Goal: Information Seeking & Learning: Learn about a topic

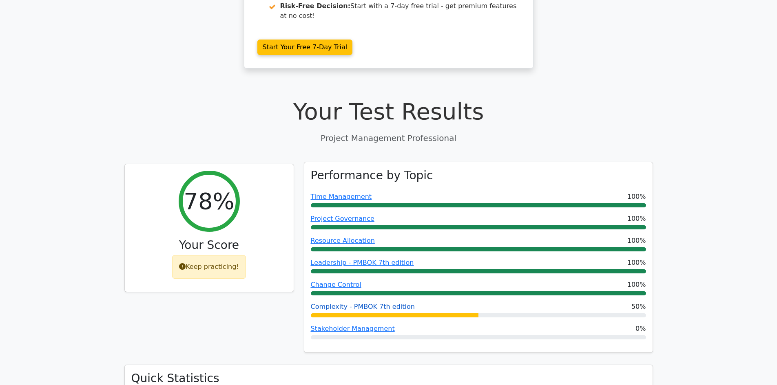
scroll to position [285, 0]
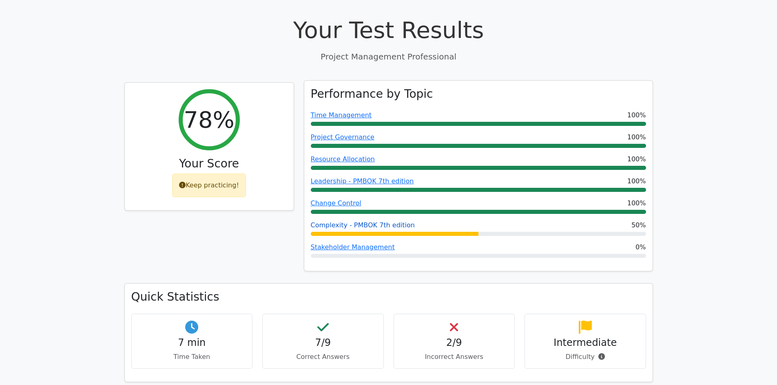
click at [355, 221] on link "Complexity - PMBOK 7th edition" at bounding box center [363, 225] width 104 height 8
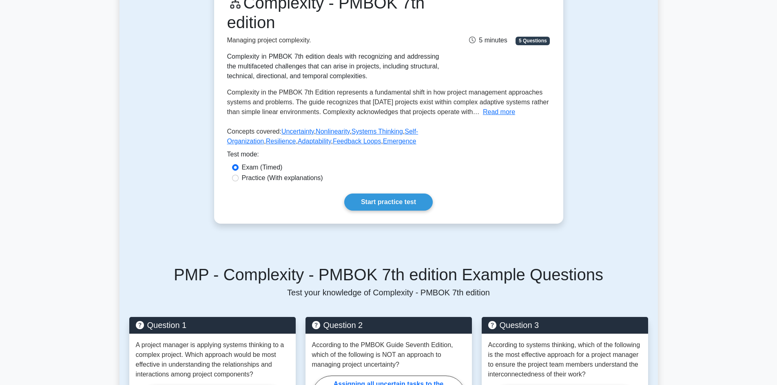
scroll to position [82, 0]
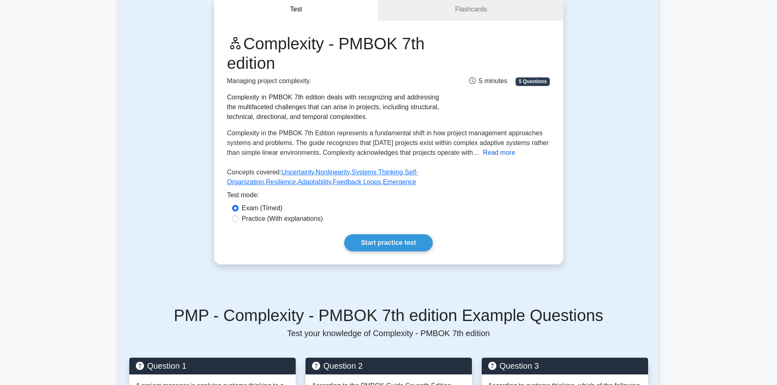
click at [499, 152] on button "Read more" at bounding box center [499, 153] width 32 height 10
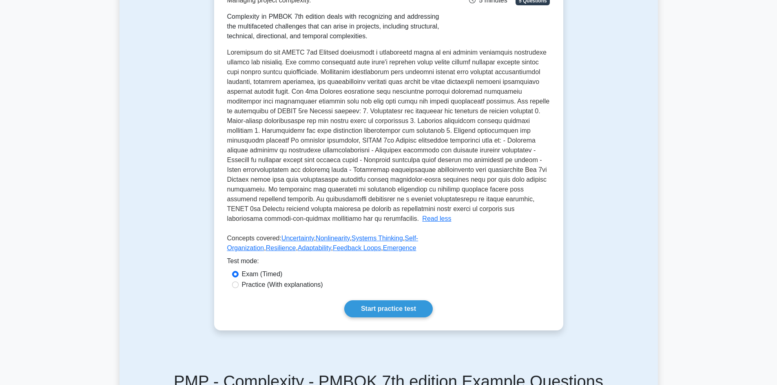
scroll to position [163, 0]
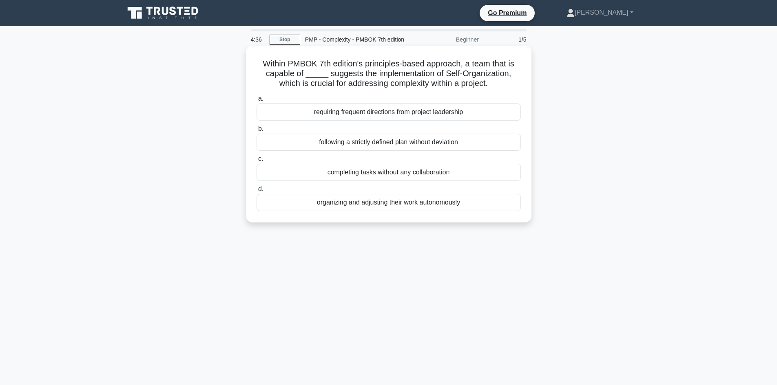
click at [277, 172] on div "completing tasks without any collaboration" at bounding box center [388, 172] width 264 height 17
click at [256, 162] on input "c. completing tasks without any collaboration" at bounding box center [256, 159] width 0 height 5
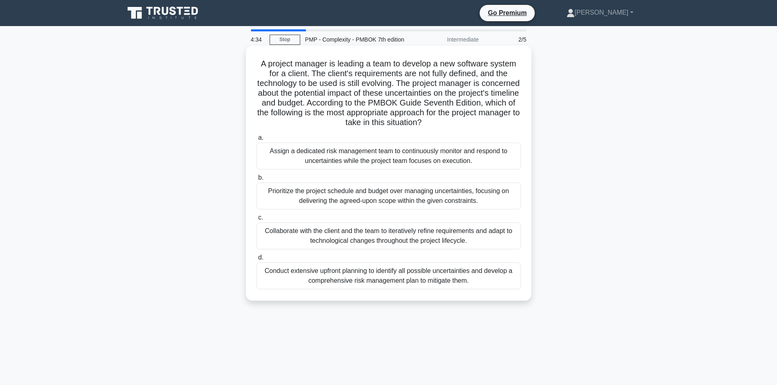
click at [298, 215] on label "c. Collaborate with the client and the team to iteratively refine requirements …" at bounding box center [388, 231] width 264 height 37
click at [256, 215] on input "c. Collaborate with the client and the team to iteratively refine requirements …" at bounding box center [256, 217] width 0 height 5
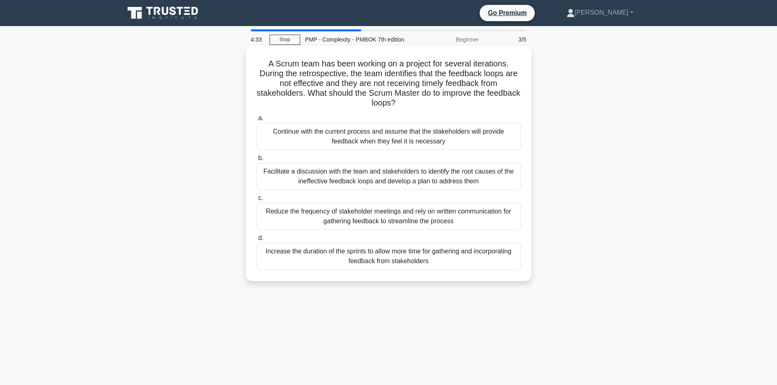
click at [305, 214] on div "Reduce the frequency of stakeholder meetings and rely on written communication …" at bounding box center [388, 216] width 264 height 27
click at [256, 201] on input "c. Reduce the frequency of stakeholder meetings and rely on written communicati…" at bounding box center [256, 198] width 0 height 5
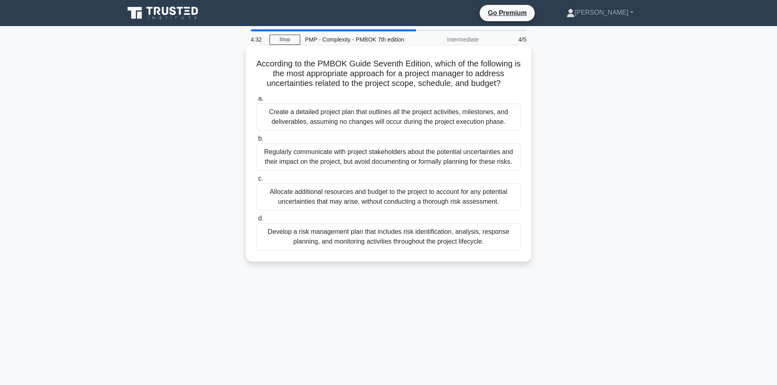
click at [325, 166] on div "Regularly communicate with project stakeholders about the potential uncertainti…" at bounding box center [388, 157] width 264 height 27
click at [256, 141] on input "b. Regularly communicate with project stakeholders about the potential uncertai…" at bounding box center [256, 138] width 0 height 5
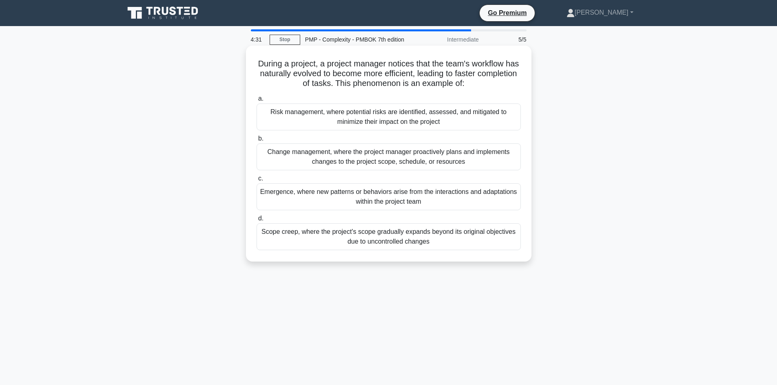
click at [332, 235] on div "Scope creep, where the project's scope gradually expands beyond its original ob…" at bounding box center [388, 236] width 264 height 27
click at [256, 221] on input "d. Scope creep, where the project's scope gradually expands beyond its original…" at bounding box center [256, 218] width 0 height 5
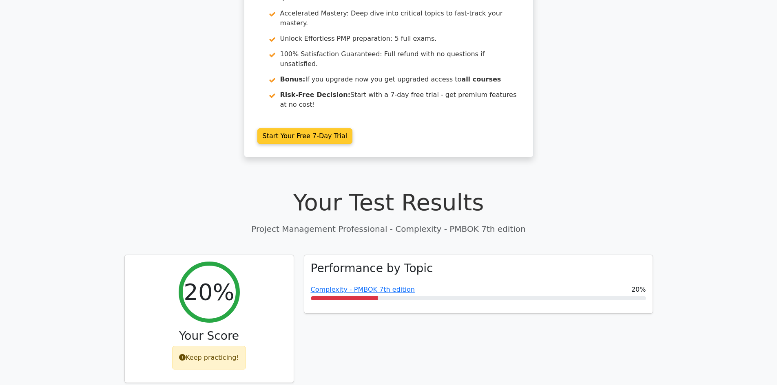
scroll to position [122, 0]
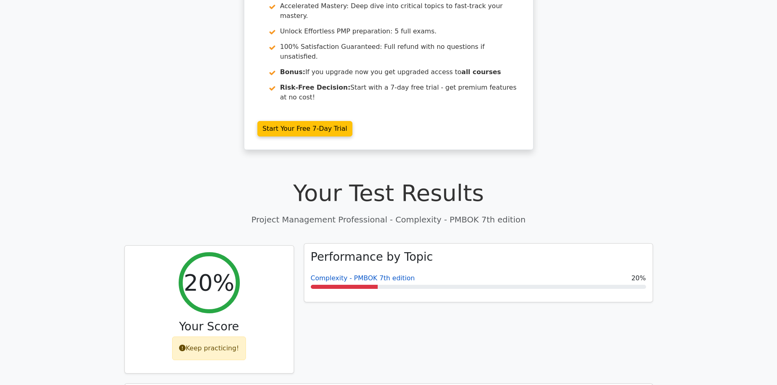
click at [345, 274] on link "Complexity - PMBOK 7th edition" at bounding box center [363, 278] width 104 height 8
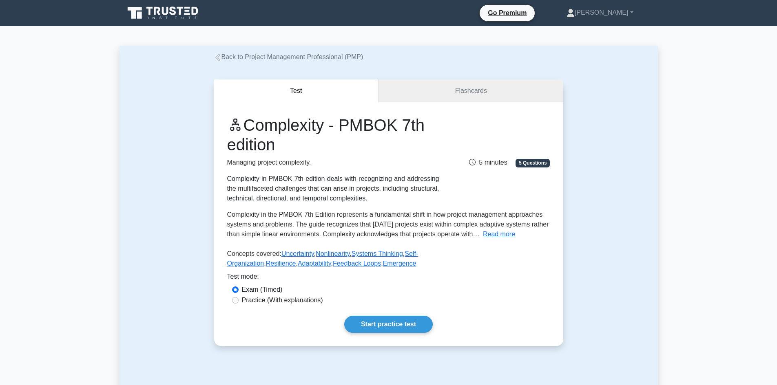
click at [263, 303] on label "Practice (With explanations)" at bounding box center [282, 301] width 81 height 10
click at [238, 303] on input "Practice (With explanations)" at bounding box center [235, 300] width 7 height 7
radio input "true"
click at [389, 326] on link "Start practice test" at bounding box center [388, 324] width 88 height 17
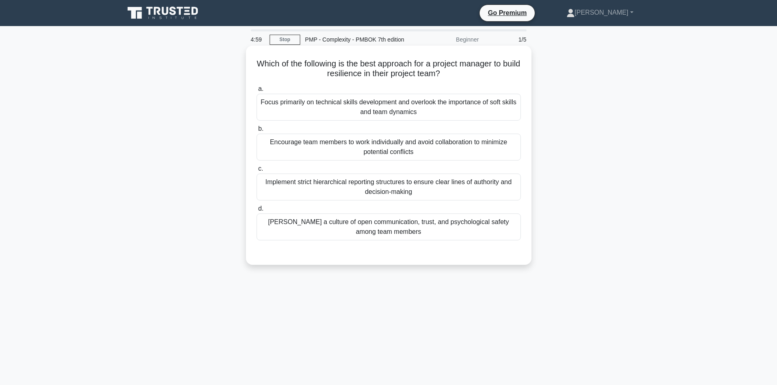
click at [330, 112] on div "Focus primarily on technical skills development and overlook the importance of …" at bounding box center [388, 107] width 264 height 27
click at [256, 92] on input "a. Focus primarily on technical skills development and overlook the importance …" at bounding box center [256, 88] width 0 height 5
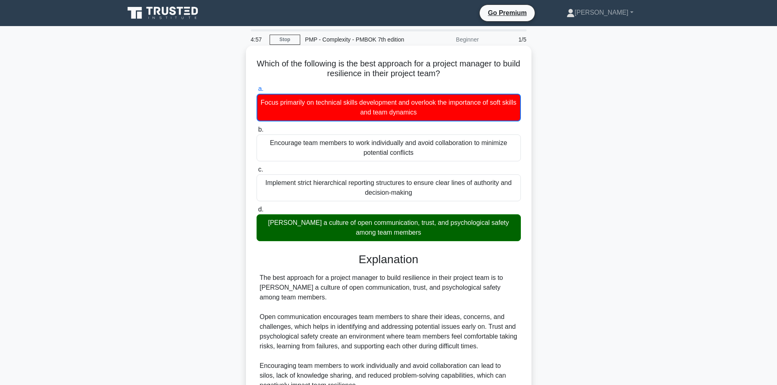
click at [352, 142] on div "Encourage team members to work individually and avoid collaboration to minimize…" at bounding box center [388, 148] width 264 height 27
click at [256, 132] on input "b. Encourage team members to work individually and avoid collaboration to minim…" at bounding box center [256, 129] width 0 height 5
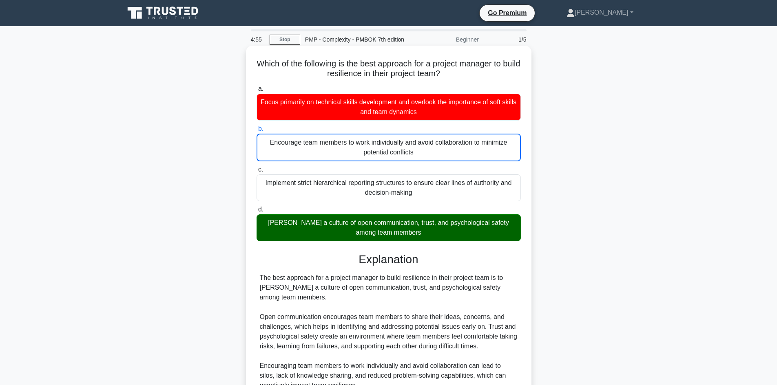
click at [329, 186] on div "Implement strict hierarchical reporting structures to ensure clear lines of aut…" at bounding box center [388, 187] width 264 height 27
click at [256, 172] on input "c. Implement strict hierarchical reporting structures to ensure clear lines of …" at bounding box center [256, 169] width 0 height 5
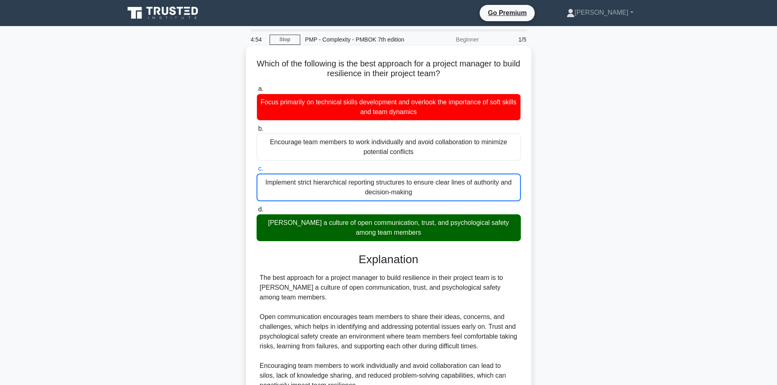
click at [322, 221] on div "[PERSON_NAME] a culture of open communication, trust, and psychological safety …" at bounding box center [388, 227] width 264 height 27
click at [256, 212] on input "d. Foster a culture of open communication, trust, and psychological safety amon…" at bounding box center [256, 209] width 0 height 5
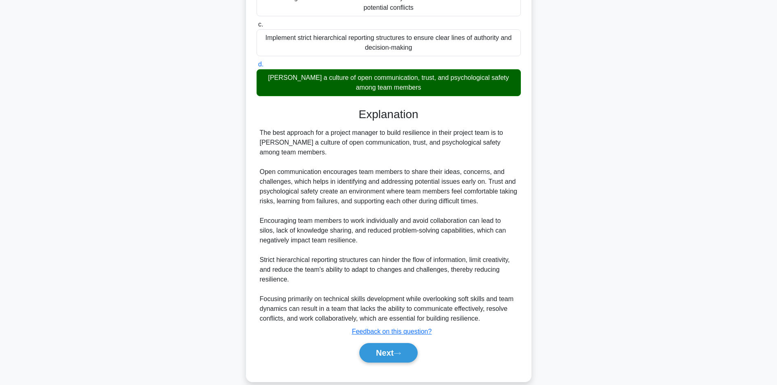
scroll to position [157, 0]
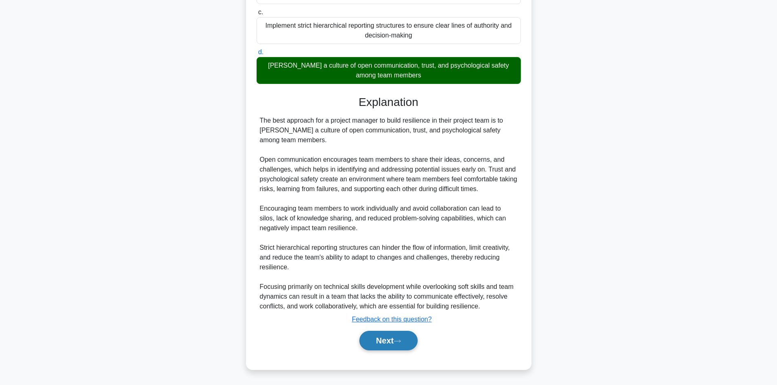
click at [390, 341] on button "Next" at bounding box center [388, 341] width 58 height 20
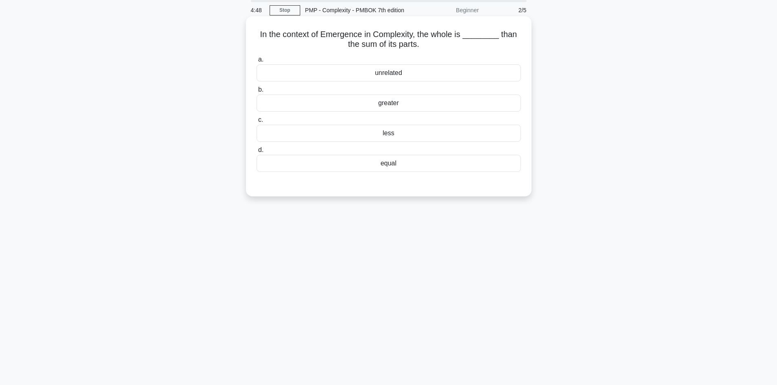
scroll to position [0, 0]
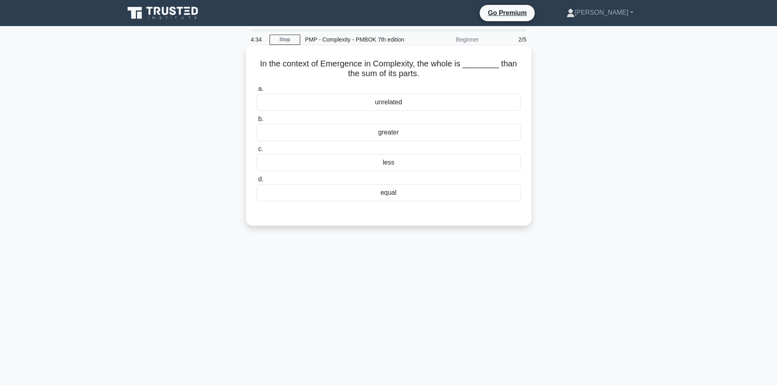
click at [393, 161] on div "less" at bounding box center [388, 162] width 264 height 17
click at [256, 152] on input "c. less" at bounding box center [256, 149] width 0 height 5
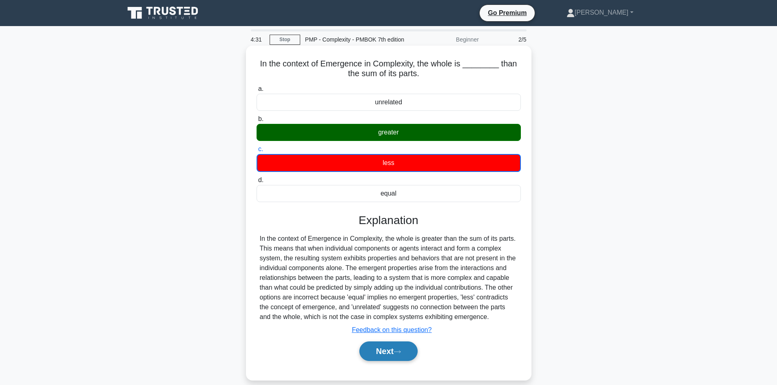
click at [379, 353] on button "Next" at bounding box center [388, 352] width 58 height 20
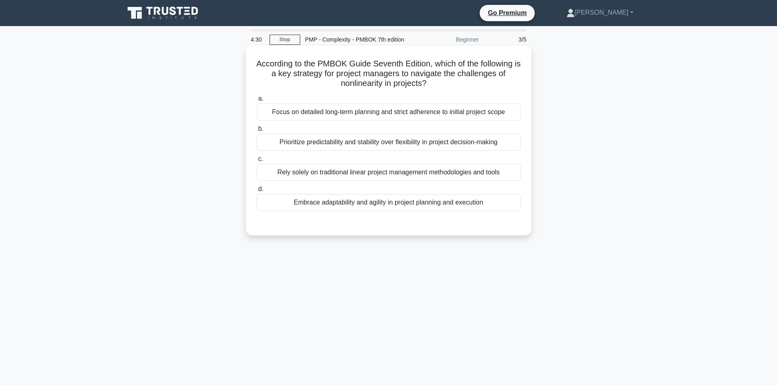
click at [349, 143] on div "Prioritize predictability and stability over flexibility in project decision-ma…" at bounding box center [388, 142] width 264 height 17
click at [348, 178] on div "Rely solely on traditional linear project management methodologies and tools" at bounding box center [388, 172] width 264 height 17
click at [328, 199] on div "Embrace adaptability and agility in project planning and execution" at bounding box center [388, 202] width 264 height 17
click at [256, 192] on input "d. Embrace adaptability and agility in project planning and execution" at bounding box center [256, 189] width 0 height 5
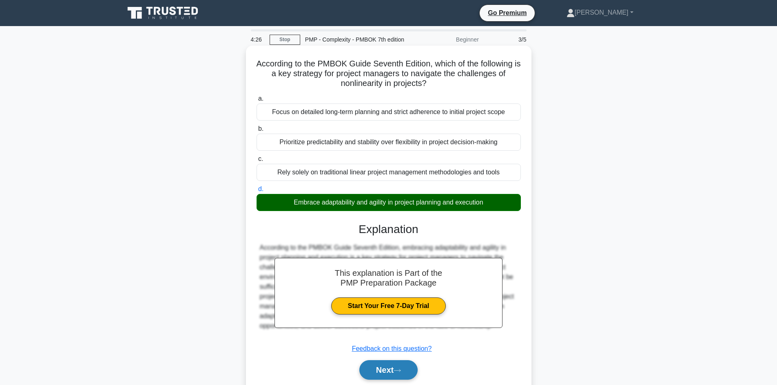
click at [377, 366] on button "Next" at bounding box center [388, 370] width 58 height 20
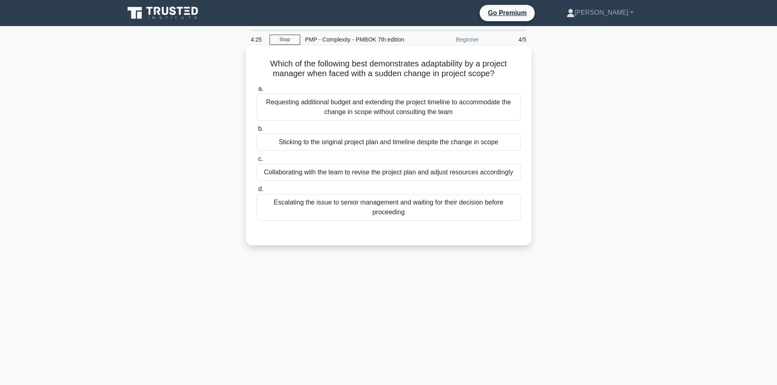
click at [338, 205] on div "Escalating the issue to senior management and waiting for their decision before…" at bounding box center [388, 207] width 264 height 27
click at [256, 192] on input "d. Escalating the issue to senior management and waiting for their decision bef…" at bounding box center [256, 189] width 0 height 5
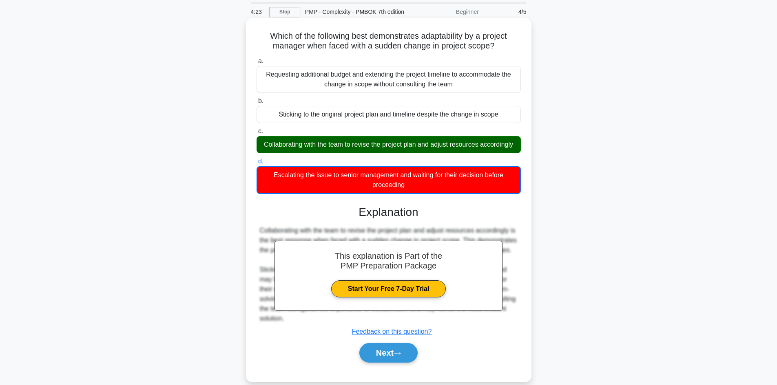
scroll to position [55, 0]
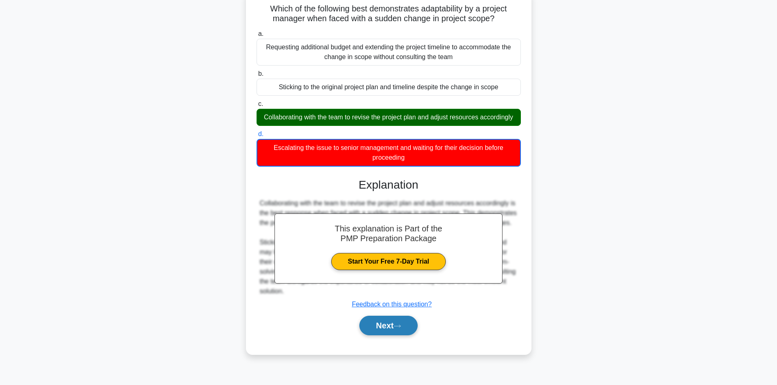
click at [384, 336] on button "Next" at bounding box center [388, 326] width 58 height 20
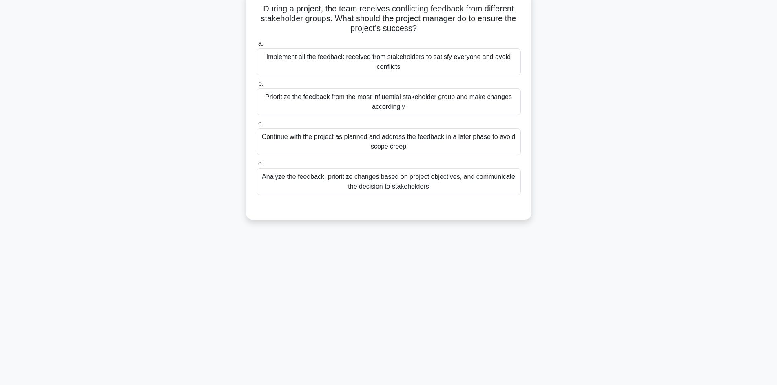
click at [351, 146] on div "Continue with the project as planned and address the feedback in a later phase …" at bounding box center [388, 141] width 264 height 27
click at [256, 126] on input "c. Continue with the project as planned and address the feedback in a later pha…" at bounding box center [256, 123] width 0 height 5
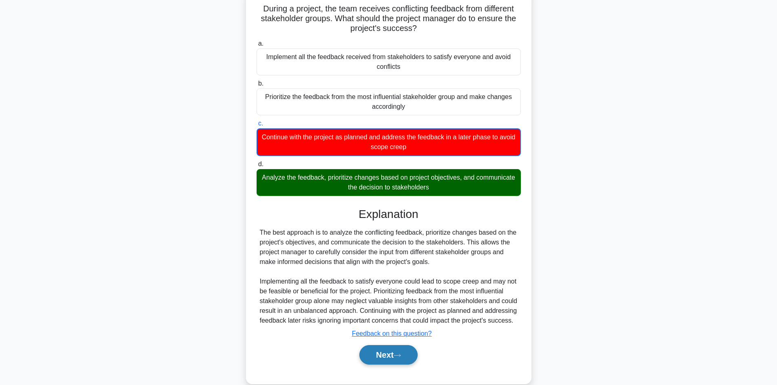
click at [377, 362] on button "Next" at bounding box center [388, 355] width 58 height 20
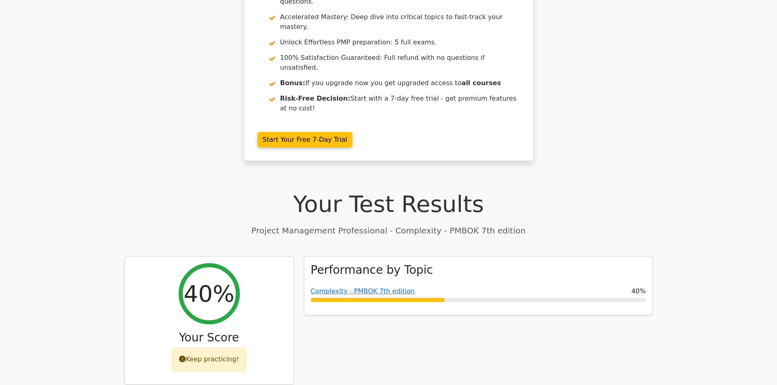
scroll to position [163, 0]
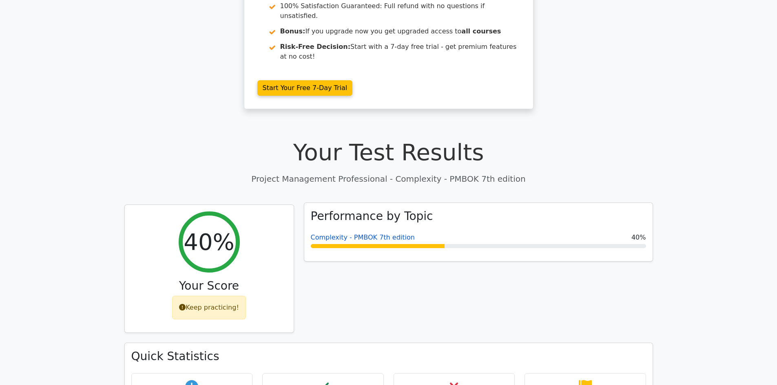
click at [342, 234] on link "Complexity - PMBOK 7th edition" at bounding box center [363, 238] width 104 height 8
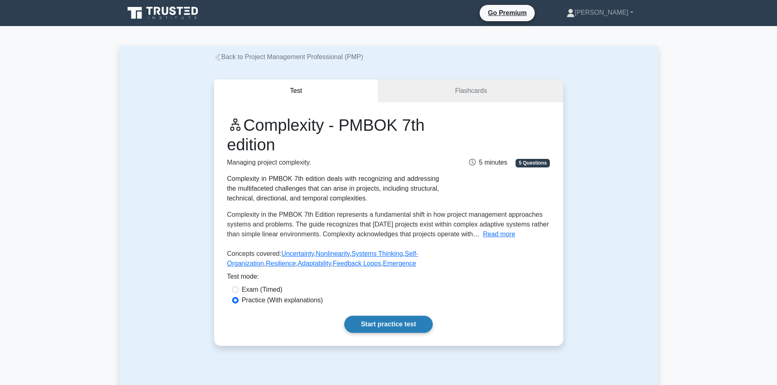
click at [394, 330] on link "Start practice test" at bounding box center [388, 324] width 88 height 17
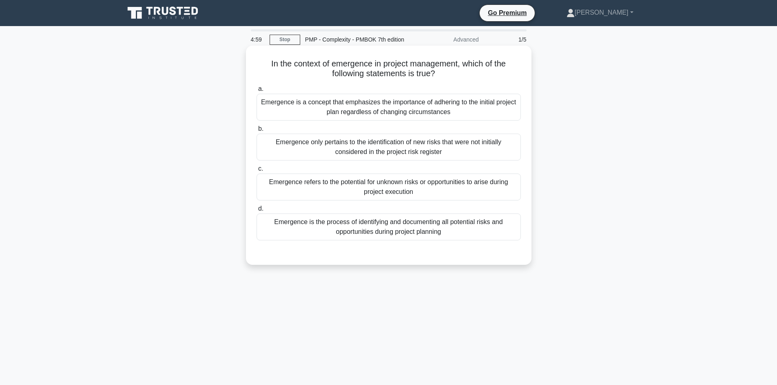
click at [353, 219] on div "Emergence is the process of identifying and documenting all potential risks and…" at bounding box center [388, 227] width 264 height 27
click at [256, 212] on input "d. Emergence is the process of identifying and documenting all potential risks …" at bounding box center [256, 208] width 0 height 5
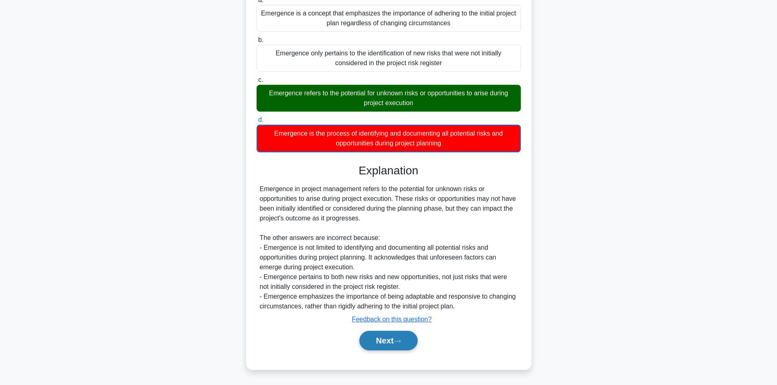
click at [388, 339] on button "Next" at bounding box center [388, 341] width 58 height 20
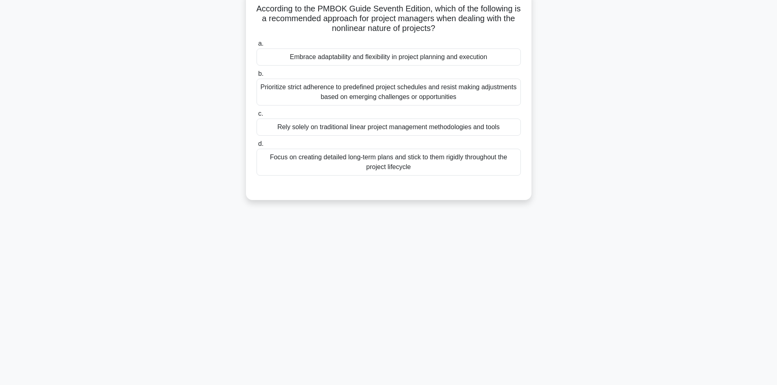
scroll to position [55, 0]
click at [349, 159] on div "Focus on creating detailed long-term plans and stick to them rigidly throughout…" at bounding box center [388, 162] width 264 height 27
click at [256, 147] on input "d. Focus on creating detailed long-term plans and stick to them rigidly through…" at bounding box center [256, 143] width 0 height 5
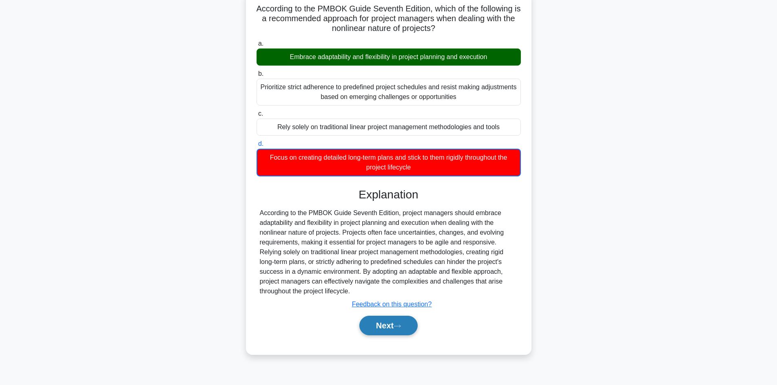
click at [392, 328] on button "Next" at bounding box center [388, 326] width 58 height 20
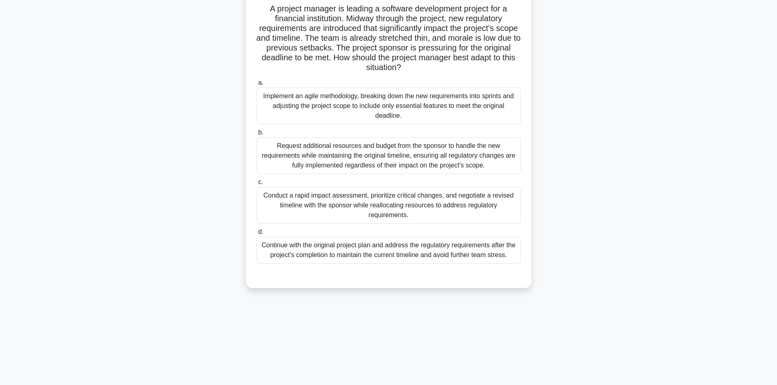
click at [353, 256] on div "Continue with the original project plan and address the regulatory requirements…" at bounding box center [388, 250] width 264 height 27
click at [256, 235] on input "d. Continue with the original project plan and address the regulatory requireme…" at bounding box center [256, 232] width 0 height 5
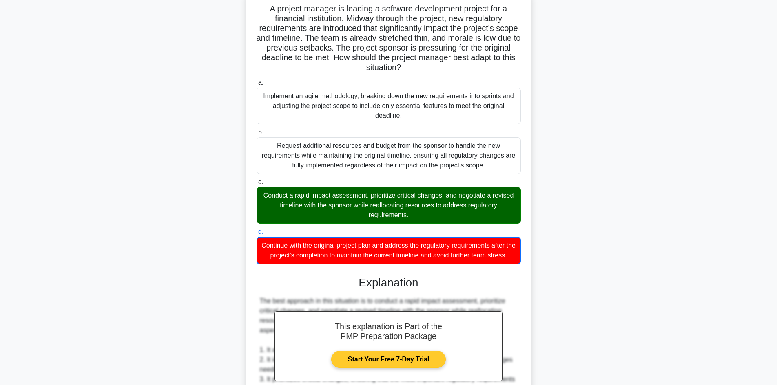
click at [388, 368] on link "Start Your Free 7-Day Trial" at bounding box center [388, 359] width 115 height 17
